Goal: Information Seeking & Learning: Learn about a topic

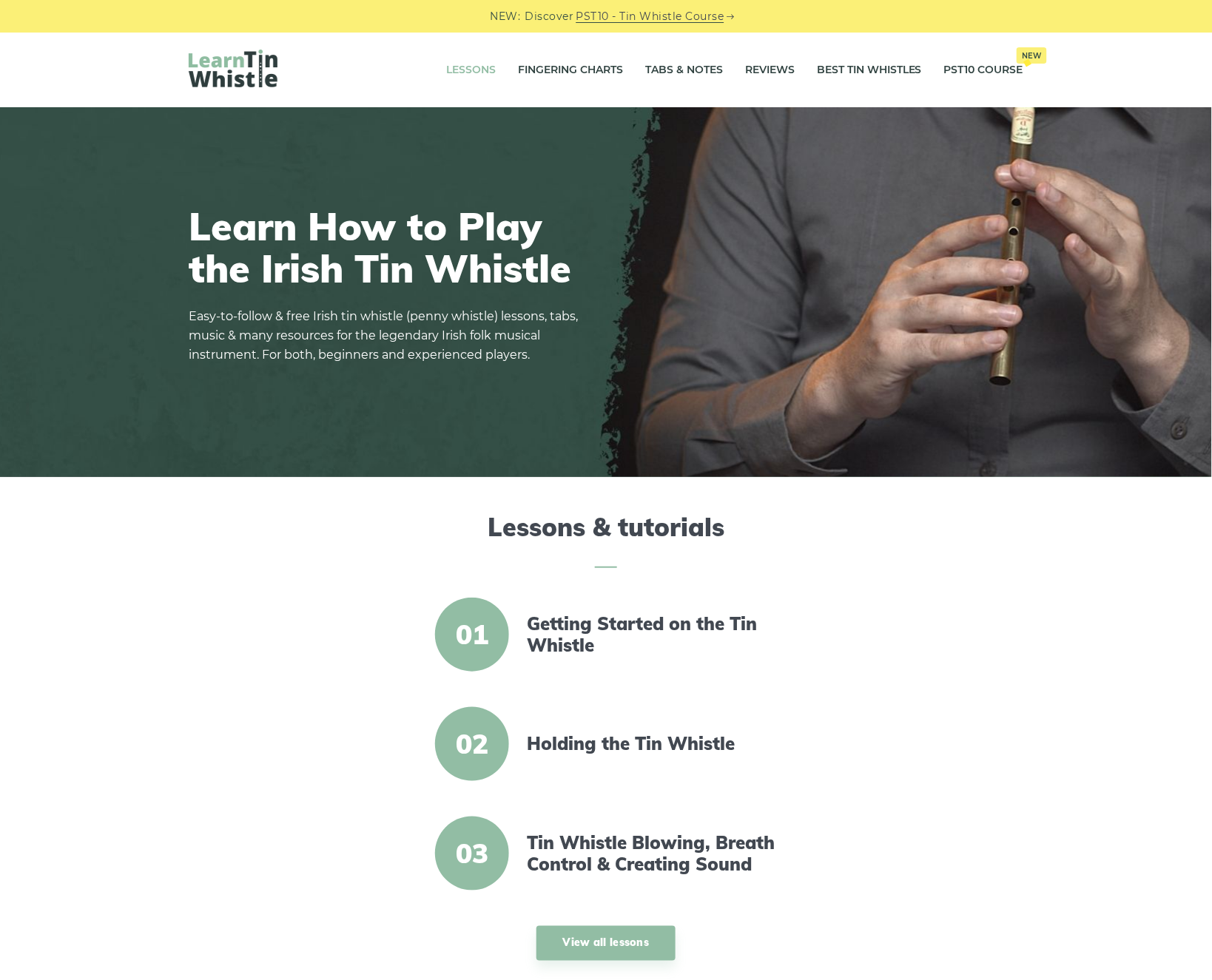
click at [447, 62] on link "Lessons" at bounding box center [472, 70] width 50 height 37
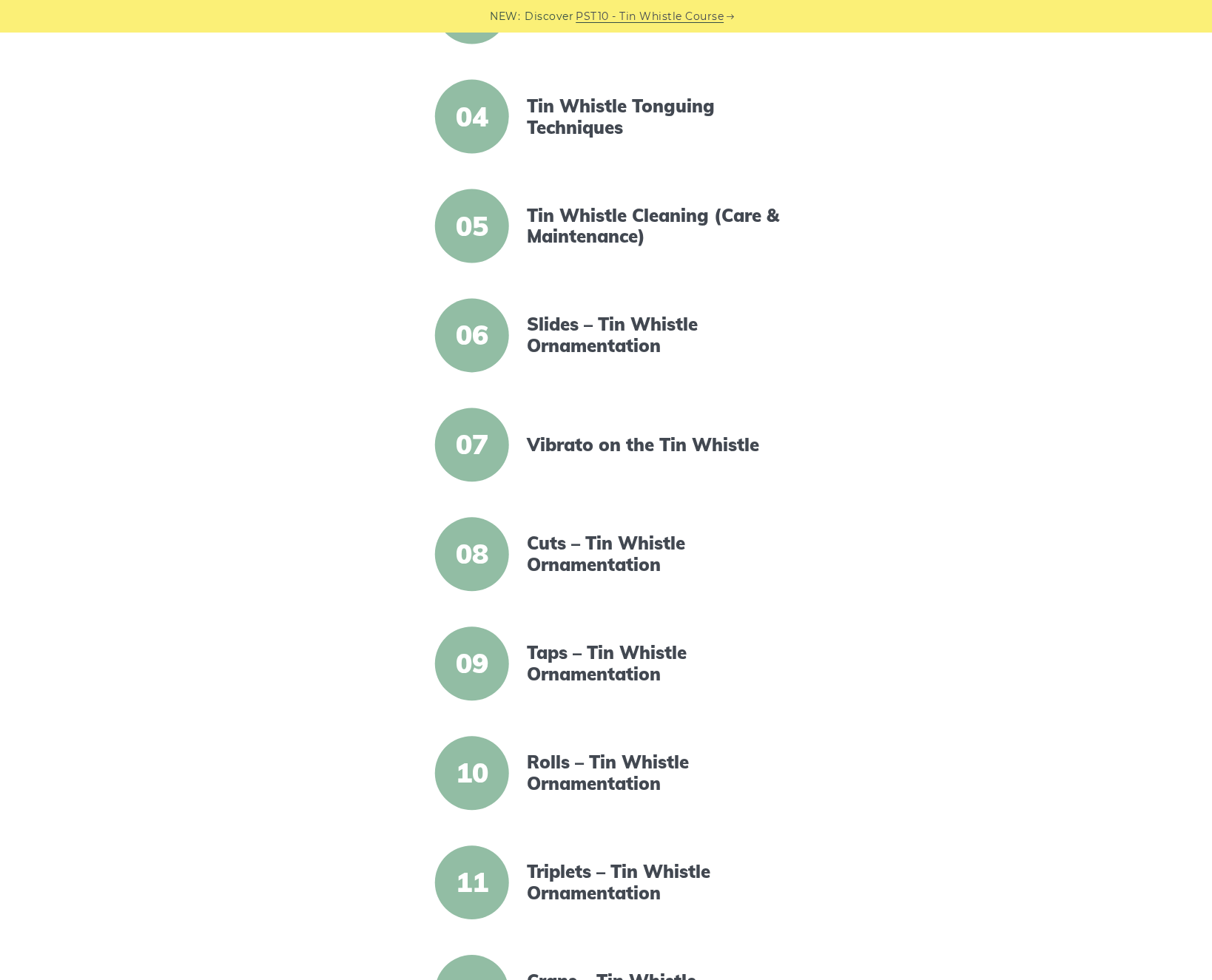
scroll to position [845, 0]
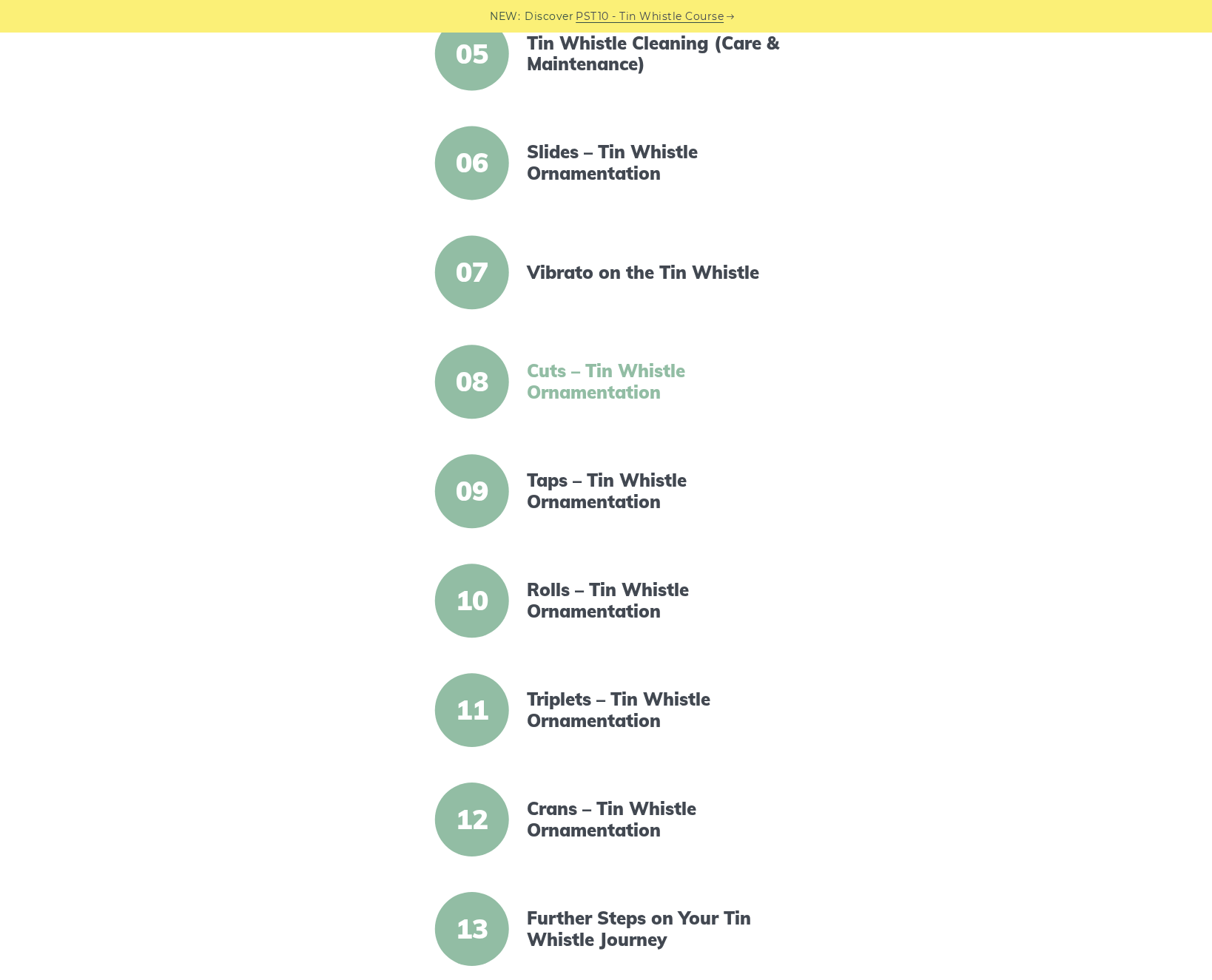
click at [643, 378] on link "Cuts – Tin Whistle Ornamentation" at bounding box center [654, 382] width 254 height 43
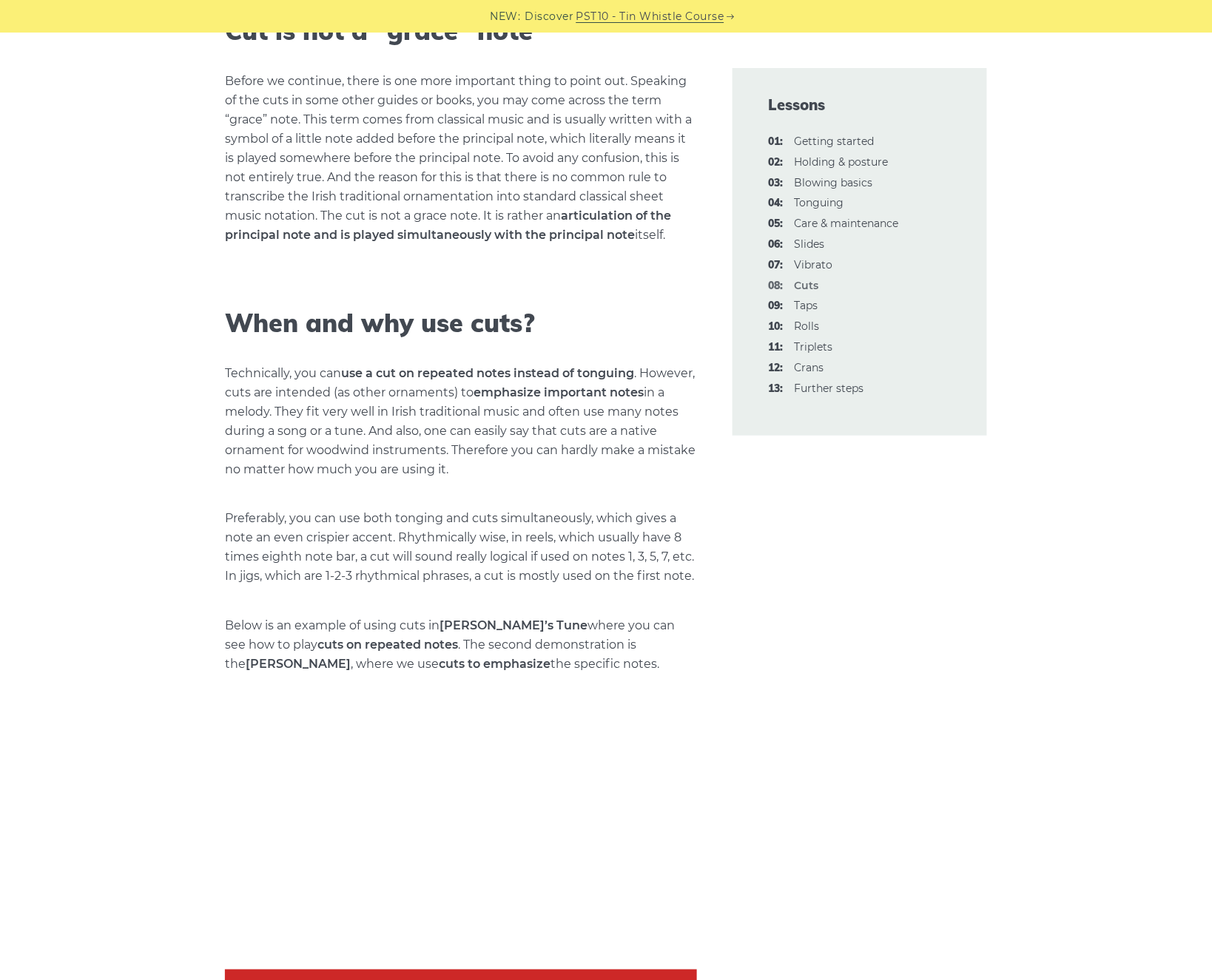
scroll to position [1877, 0]
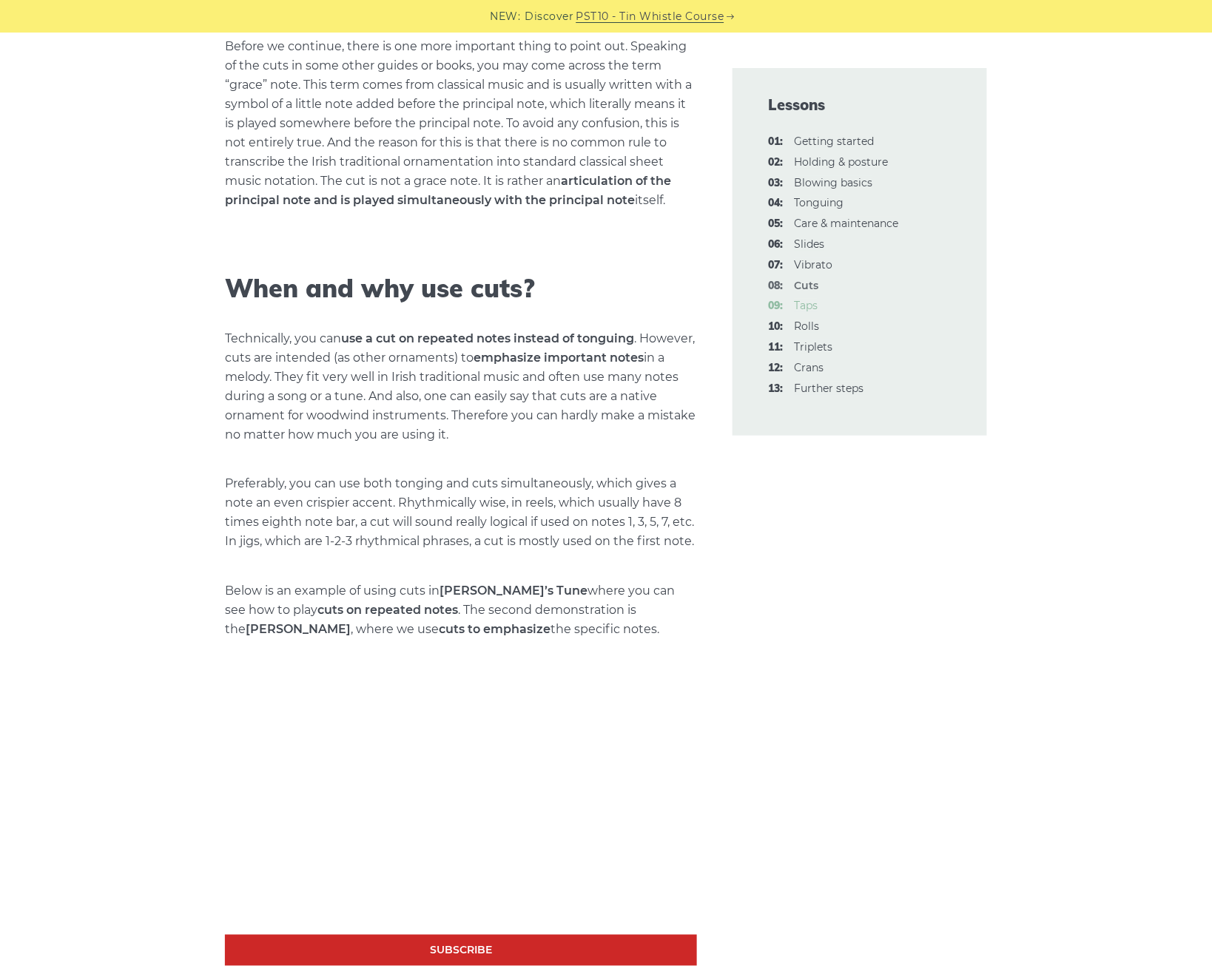
click at [809, 306] on link "09: Taps" at bounding box center [805, 306] width 23 height 14
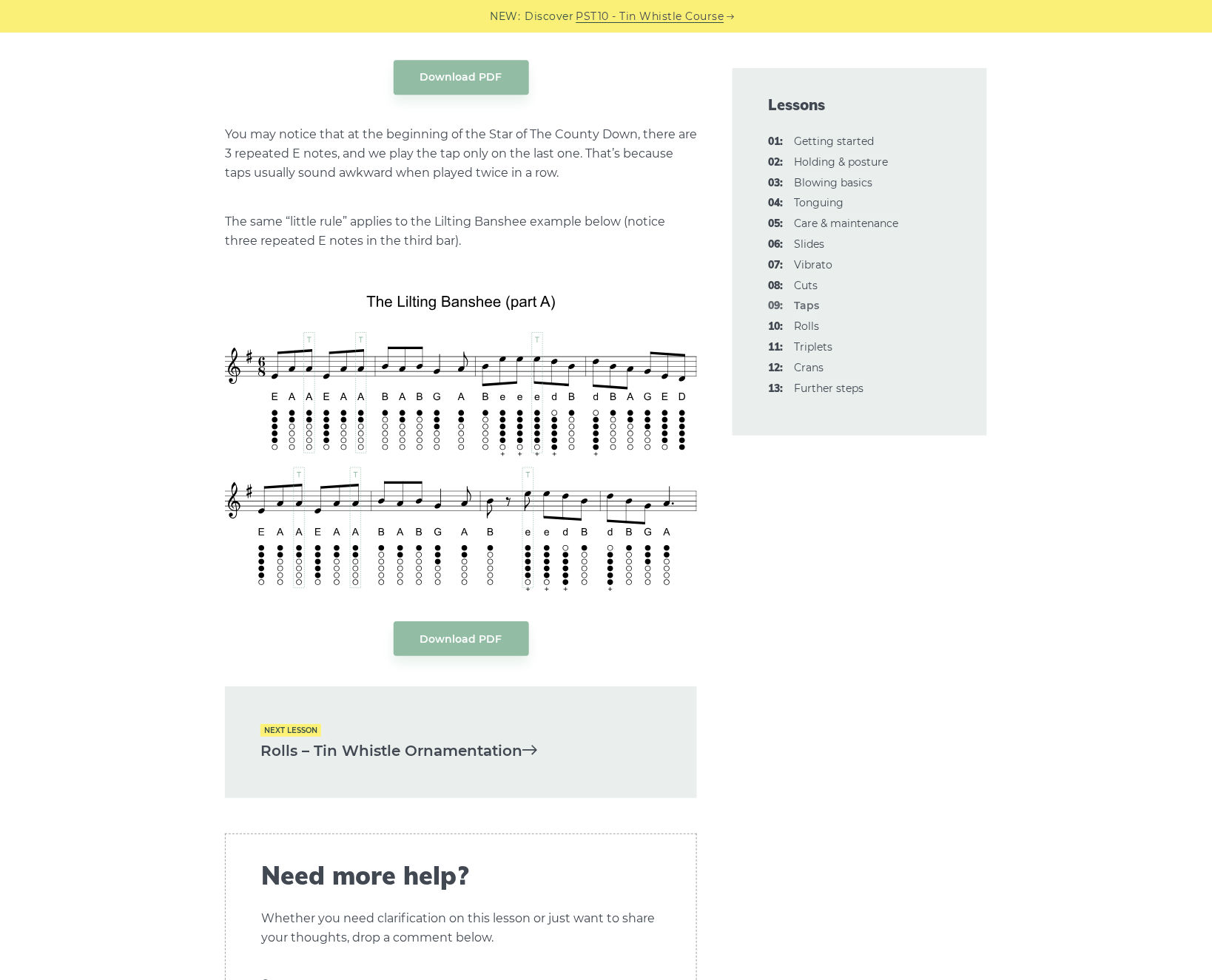
scroll to position [3359, 0]
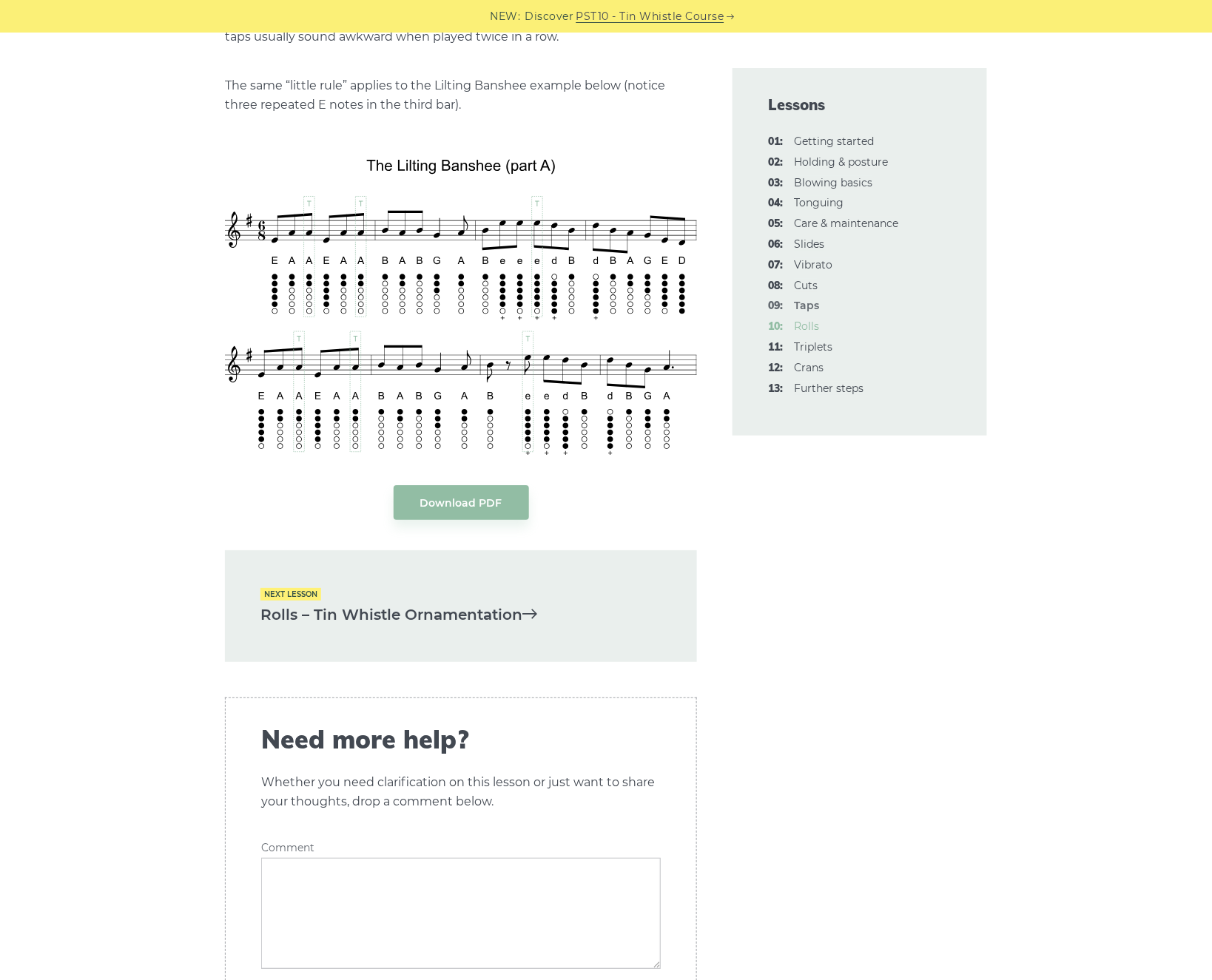
click at [819, 326] on link "10: Rolls" at bounding box center [806, 326] width 25 height 14
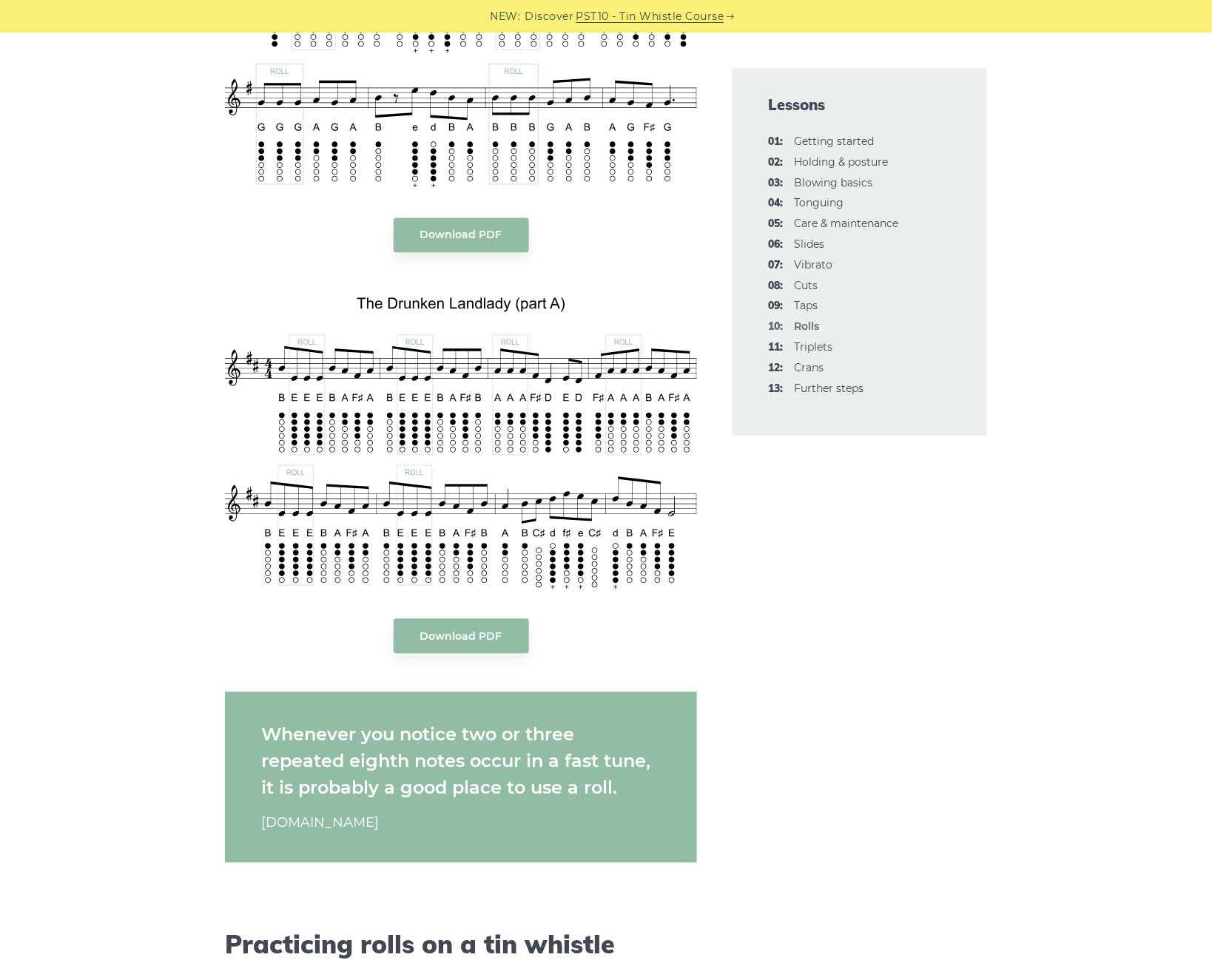
scroll to position [2696, 0]
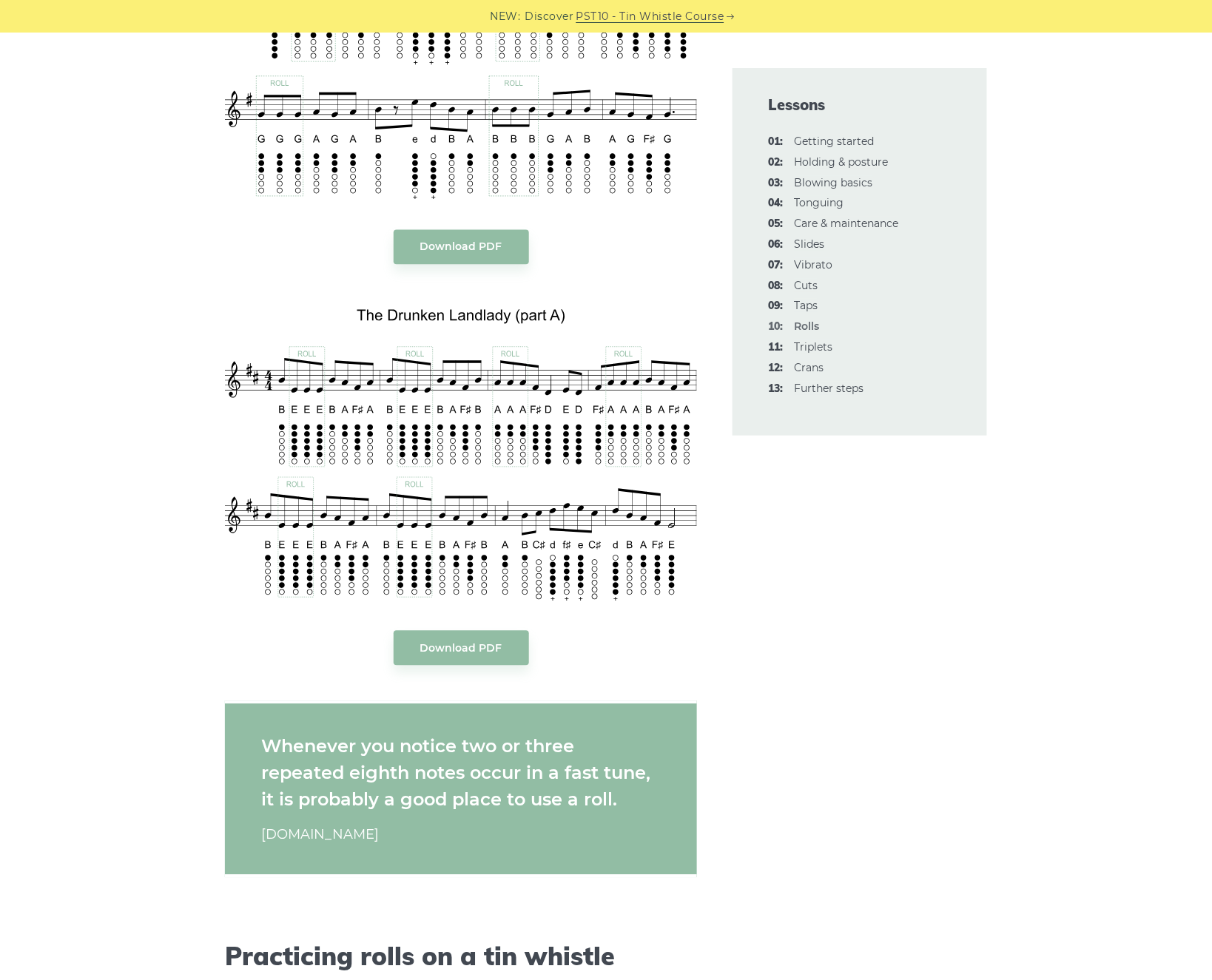
click at [803, 327] on strong "10: Rolls" at bounding box center [806, 326] width 25 height 14
click at [807, 344] on link "11: Triplets" at bounding box center [813, 347] width 39 height 14
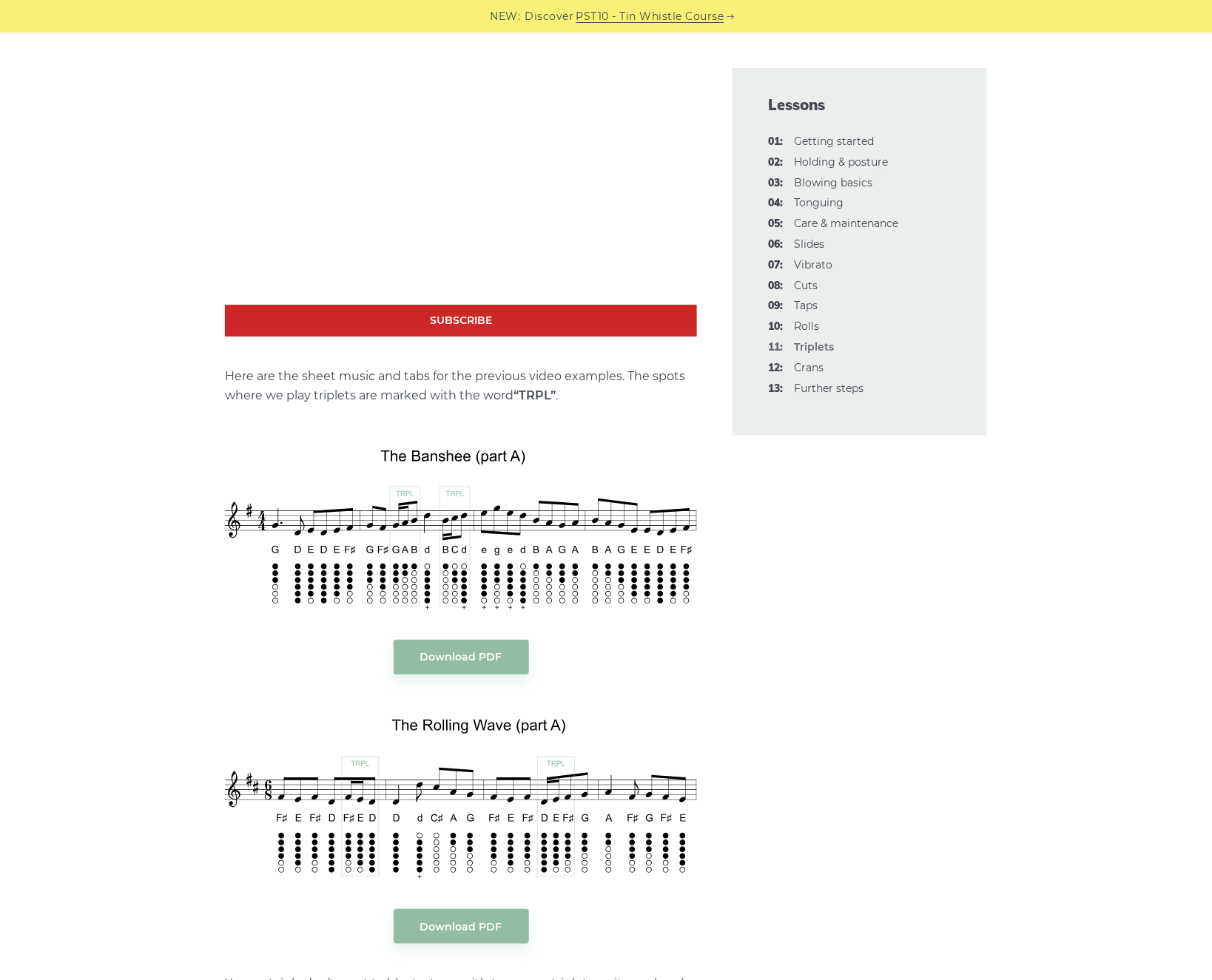
scroll to position [1667, 0]
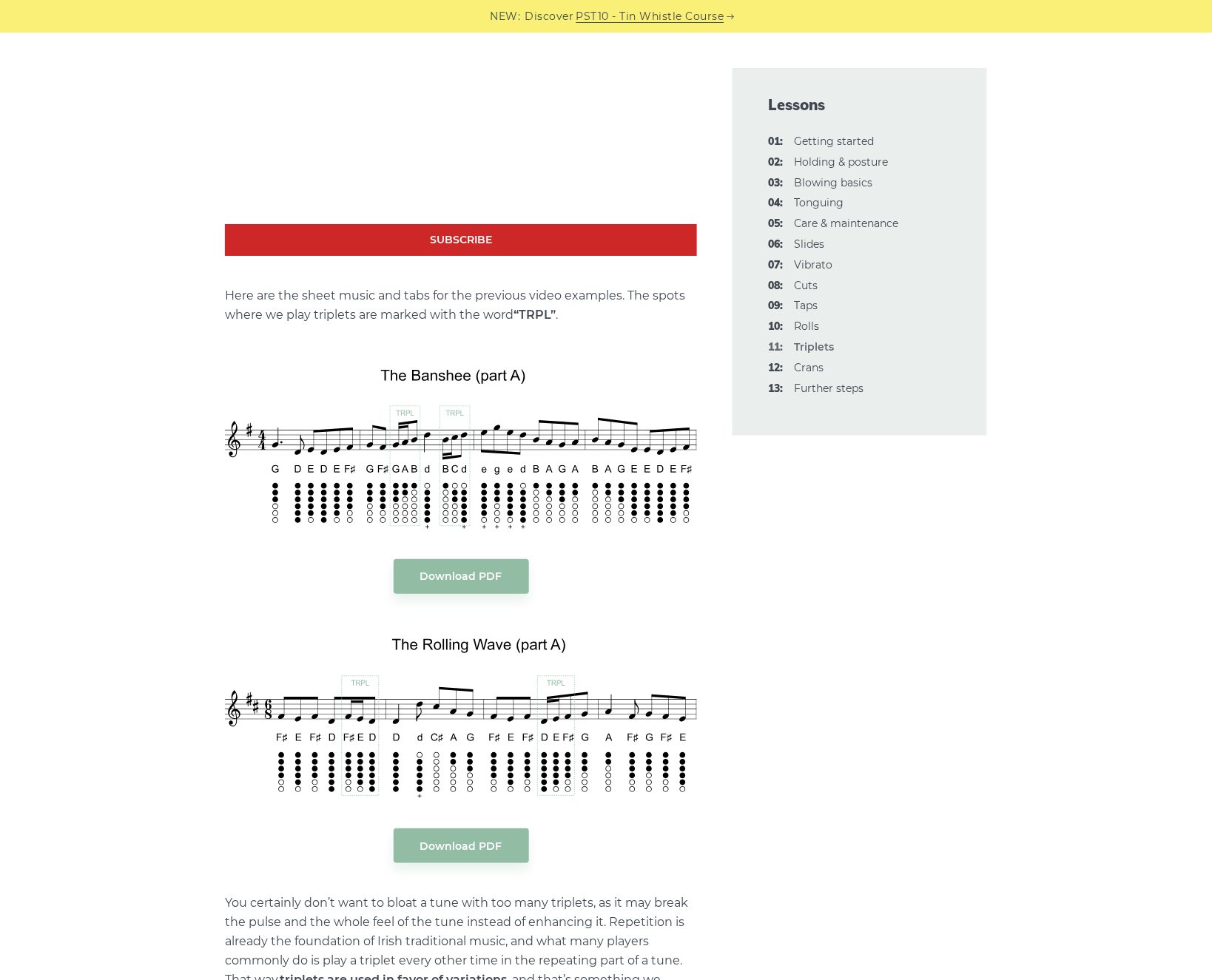
click at [809, 369] on link "12: Crans" at bounding box center [809, 368] width 30 height 14
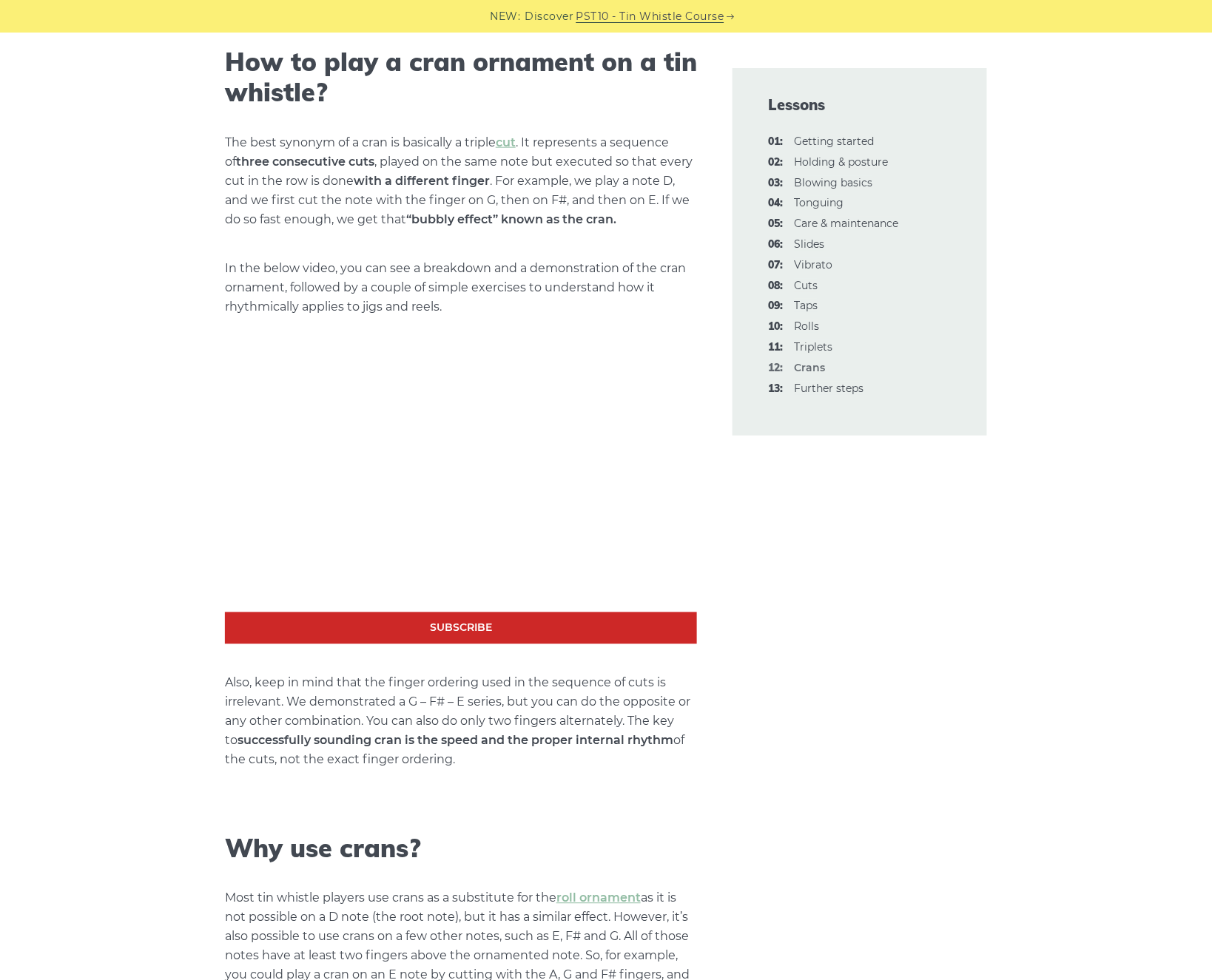
scroll to position [641, 0]
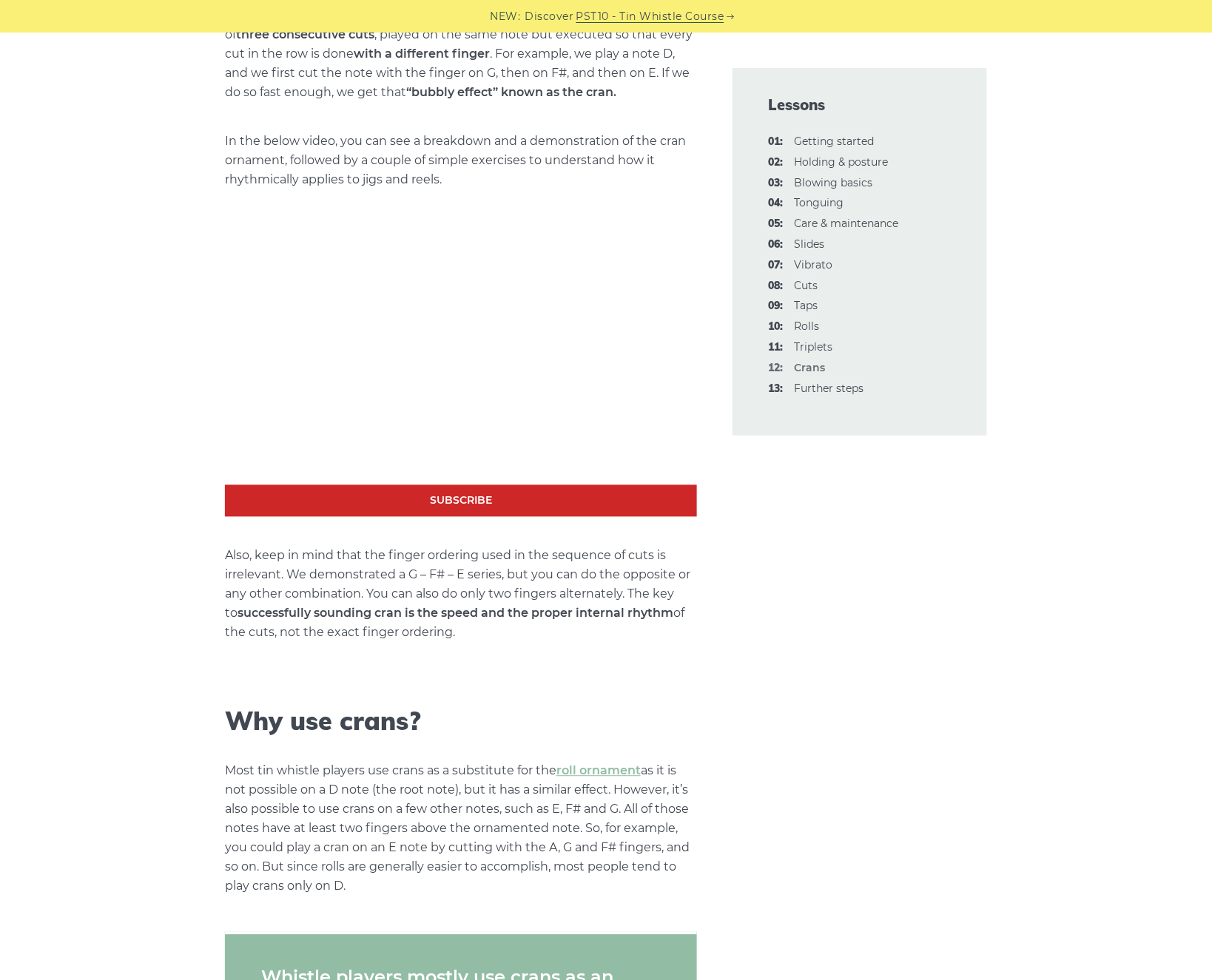
drag, startPoint x: 1210, startPoint y: 250, endPoint x: 1215, endPoint y: 273, distance: 23.5
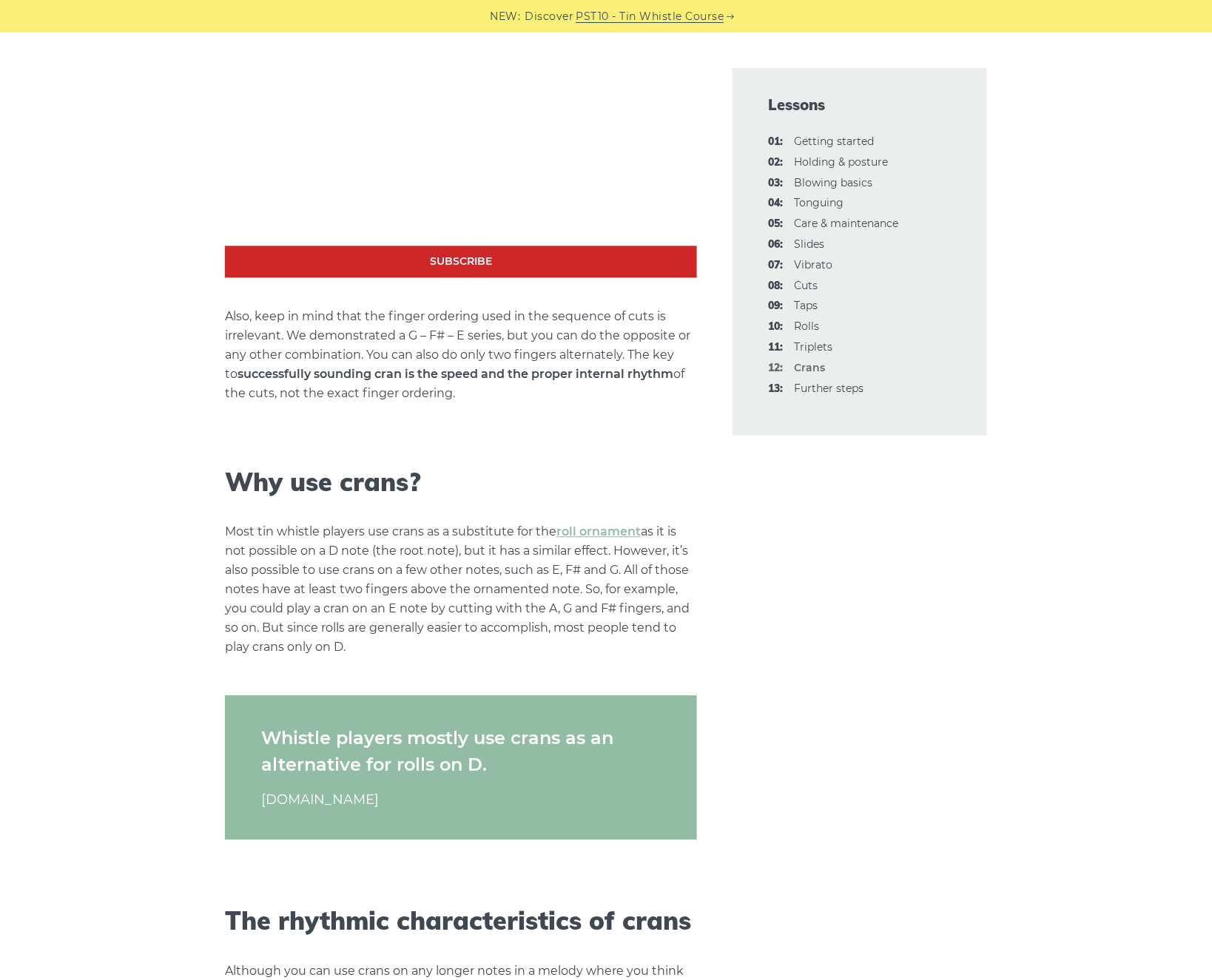
scroll to position [885, 0]
